Goal: Complete application form: Complete application form

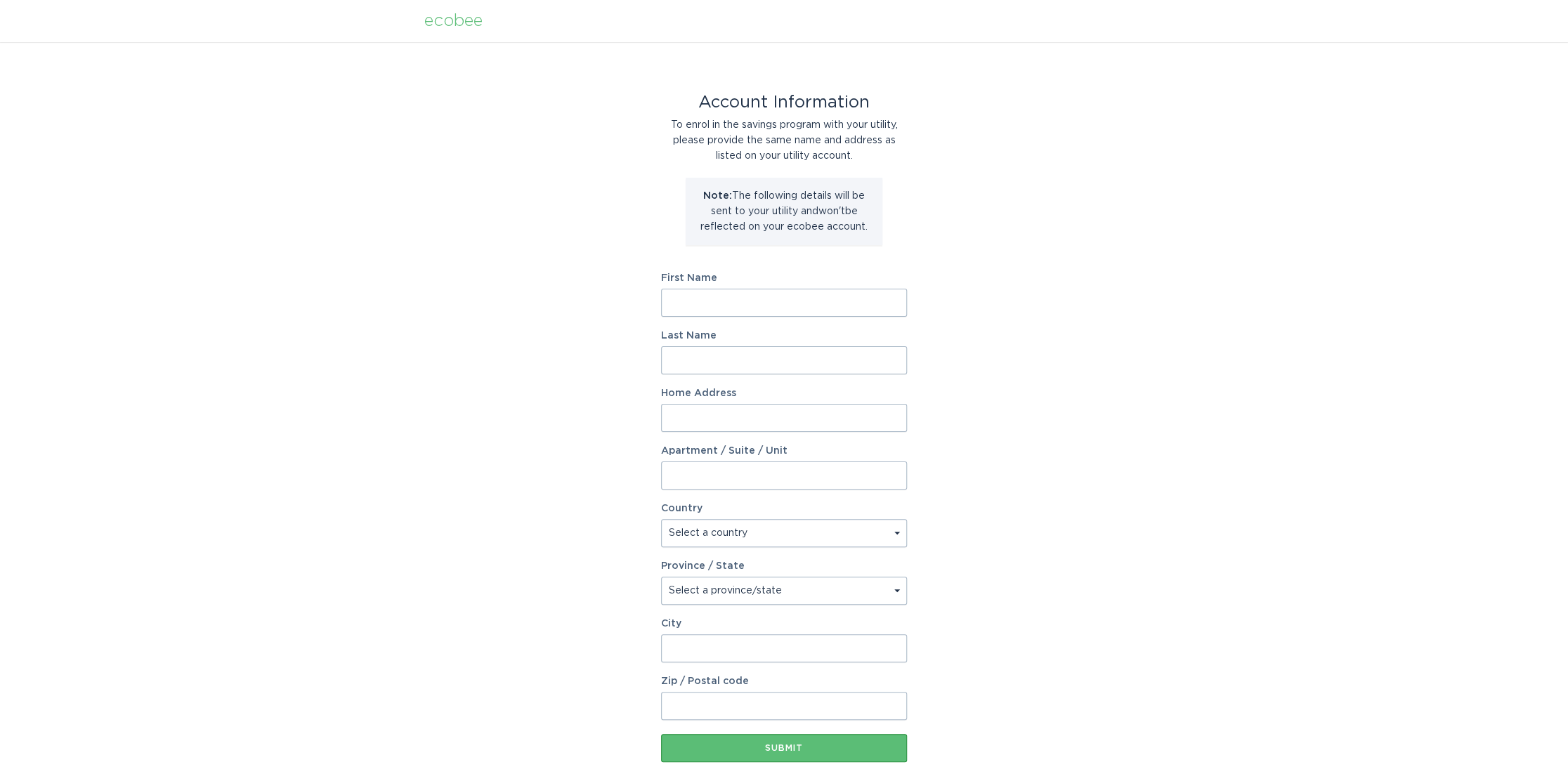
click at [1164, 134] on div "Account Information To enrol in the savings program with your utility, please p…" at bounding box center [784, 430] width 1568 height 776
click at [702, 304] on input "First Name" at bounding box center [783, 303] width 246 height 28
type input "[PERSON_NAME]"
type input "[STREET_ADDRESS]"
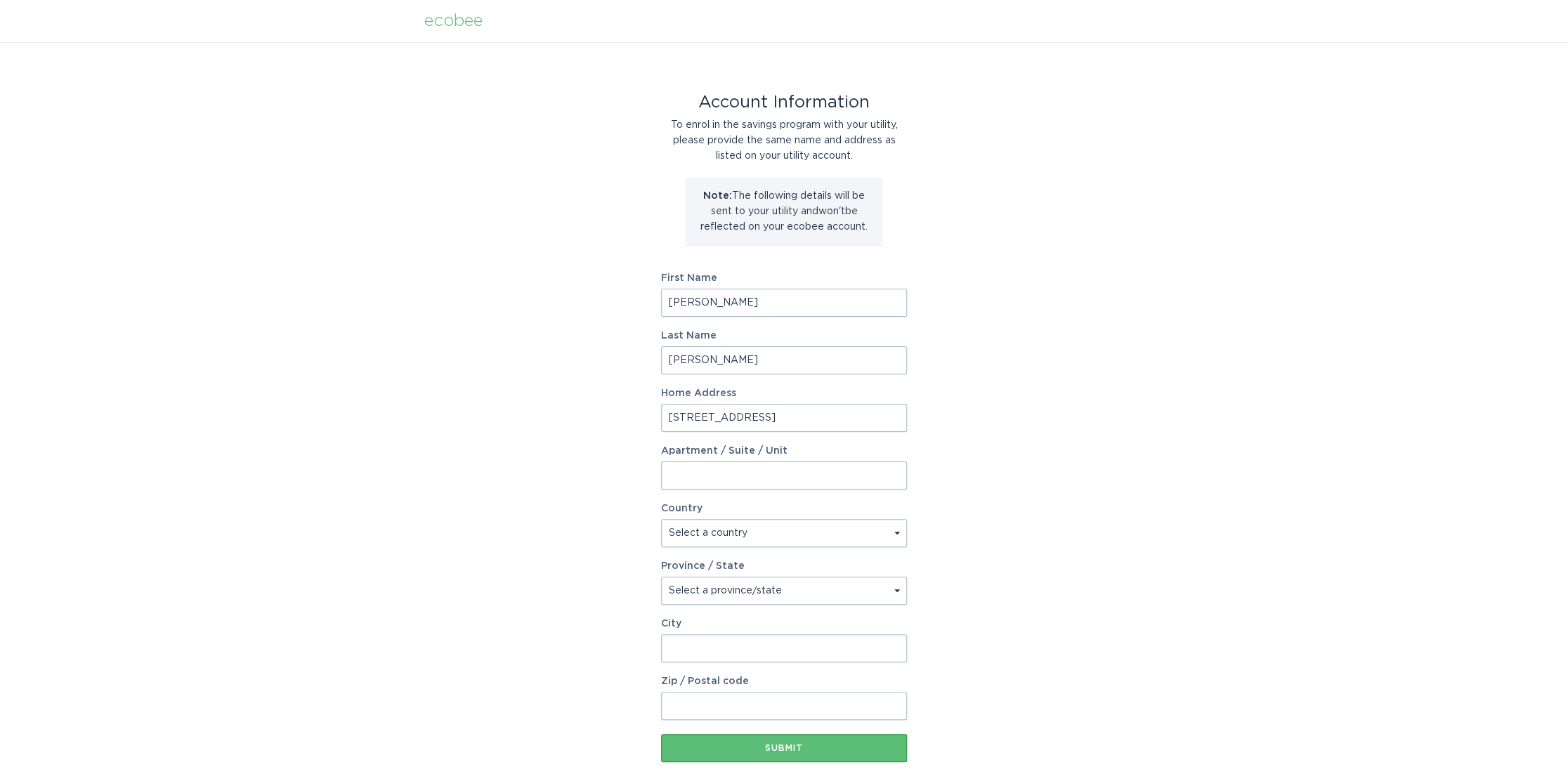
select select "CA"
type input "[GEOGRAPHIC_DATA]"
type input "M6H 3E5"
select select "ON"
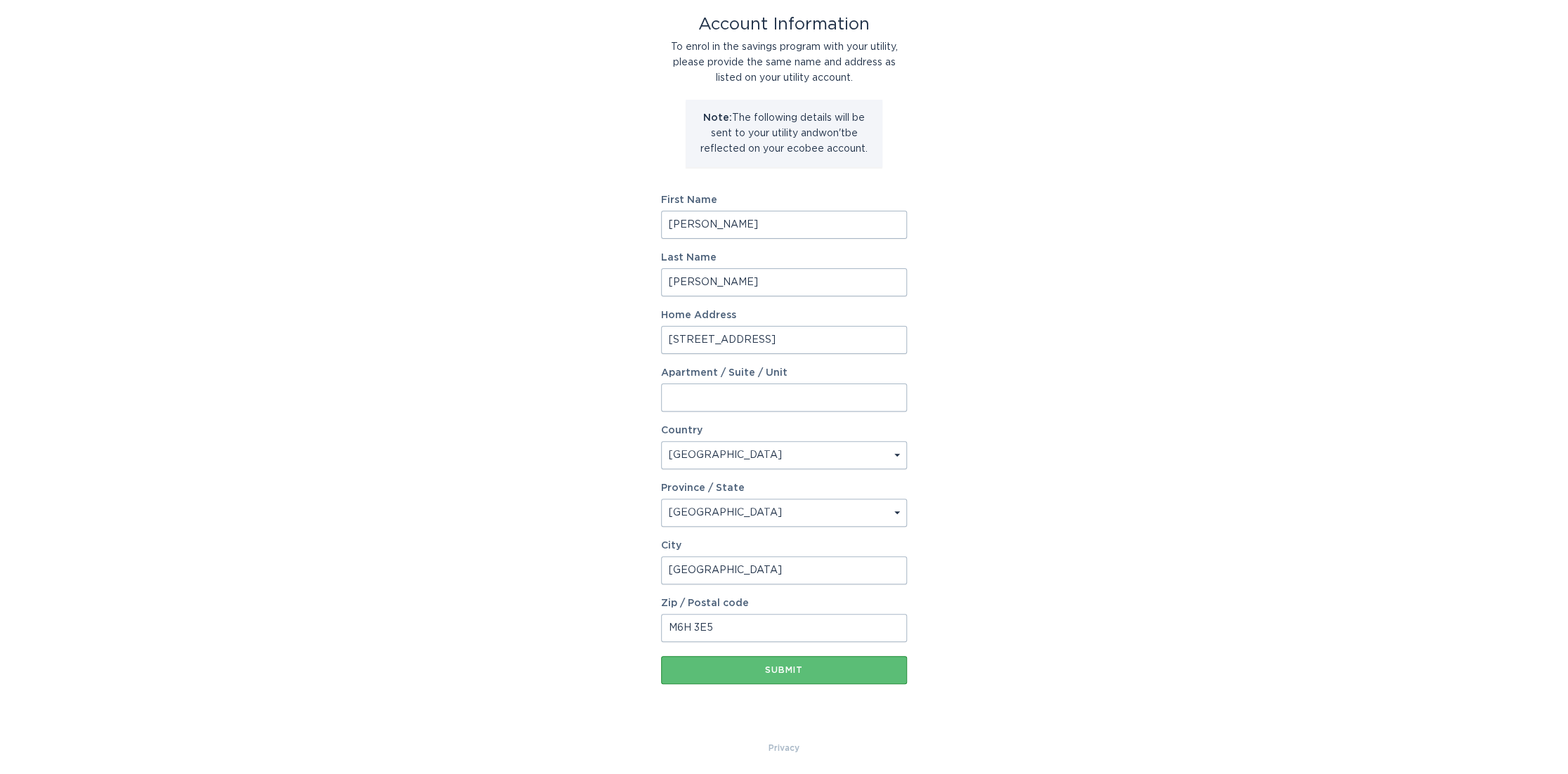
scroll to position [80, 0]
click at [783, 671] on button "Submit" at bounding box center [783, 668] width 246 height 28
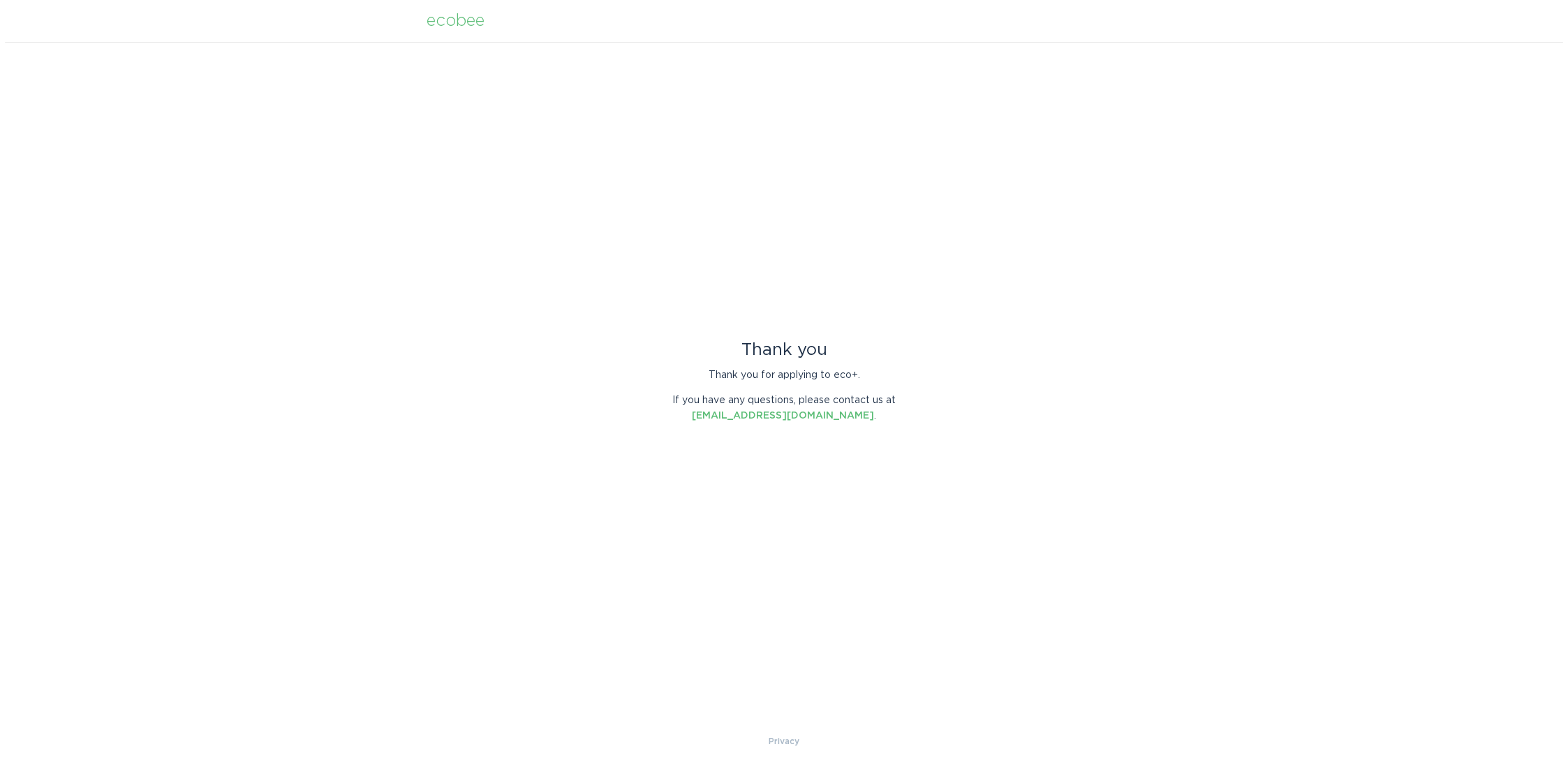
scroll to position [0, 0]
click at [0, 769] on x-rbc-extension at bounding box center [0, 770] width 0 height 0
click at [795, 420] on link "[EMAIL_ADDRESS][DOMAIN_NAME]" at bounding box center [783, 415] width 183 height 10
